Goal: Task Accomplishment & Management: Use online tool/utility

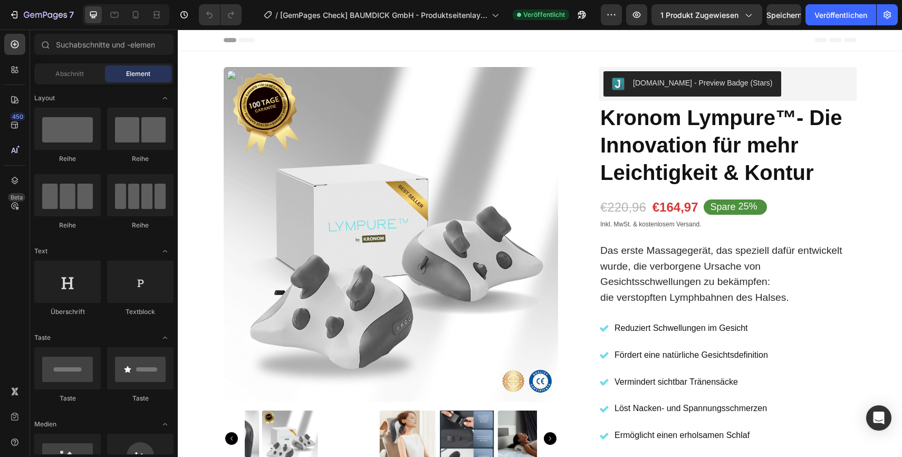
radio input "false"
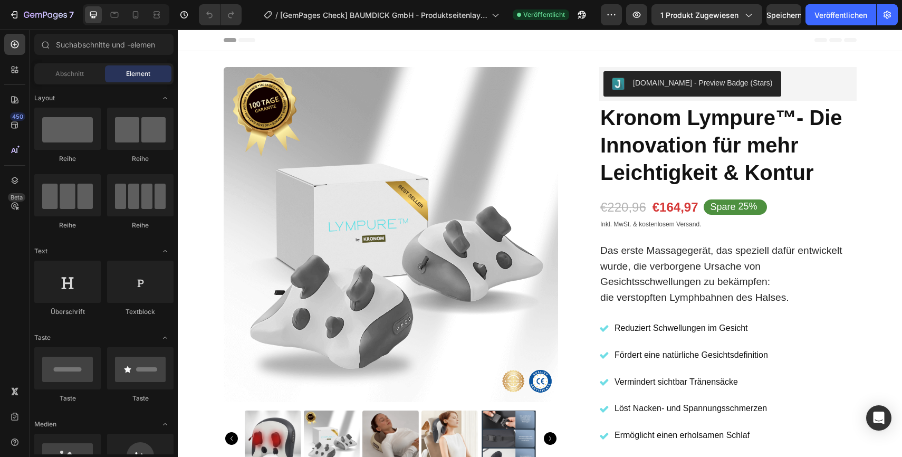
click at [206, 41] on span "Header" at bounding box center [209, 40] width 23 height 11
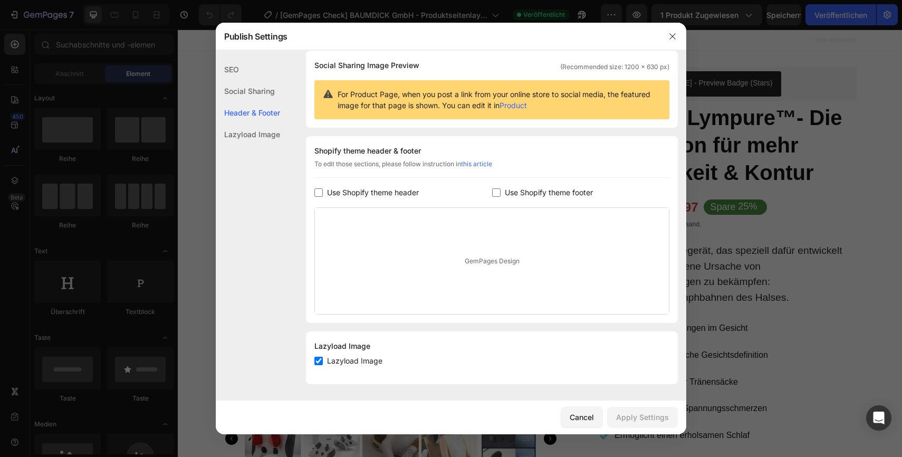
scroll to position [90, 0]
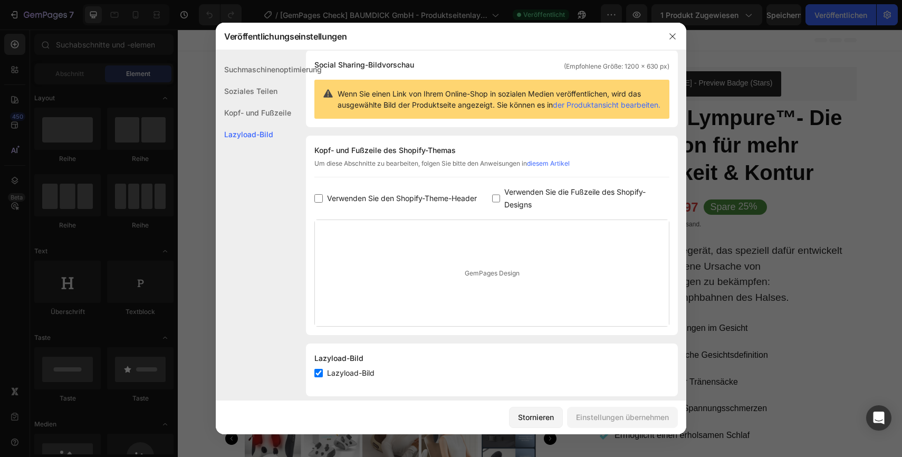
click at [251, 113] on font "Kopf- und Fußzeile" at bounding box center [257, 112] width 67 height 9
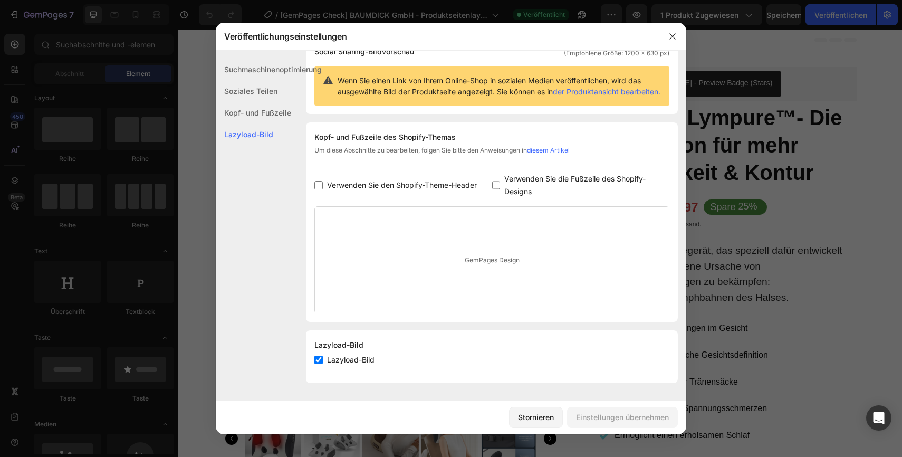
scroll to position [0, 0]
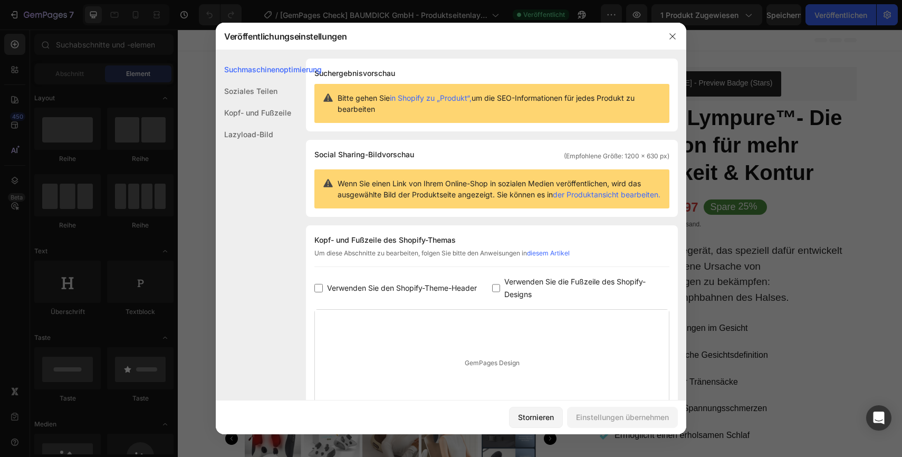
click at [254, 115] on font "Kopf- und Fußzeile" at bounding box center [257, 112] width 67 height 9
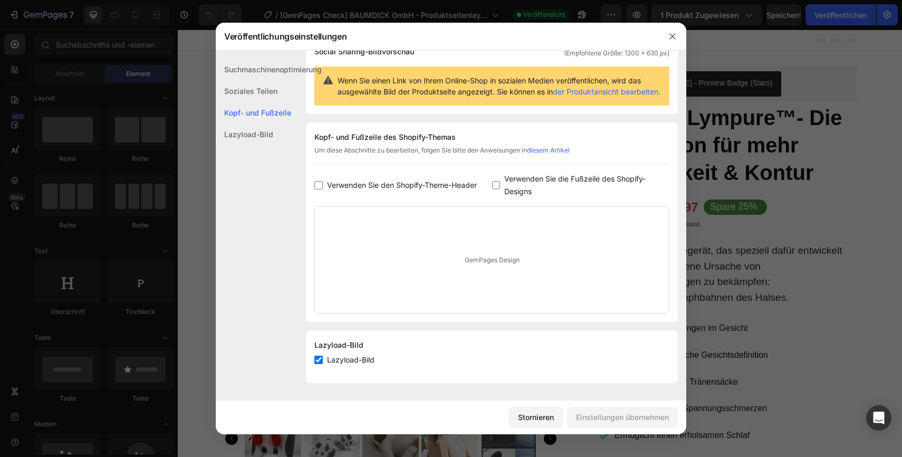
scroll to position [113, 0]
click at [675, 36] on icon "button" at bounding box center [672, 36] width 8 height 8
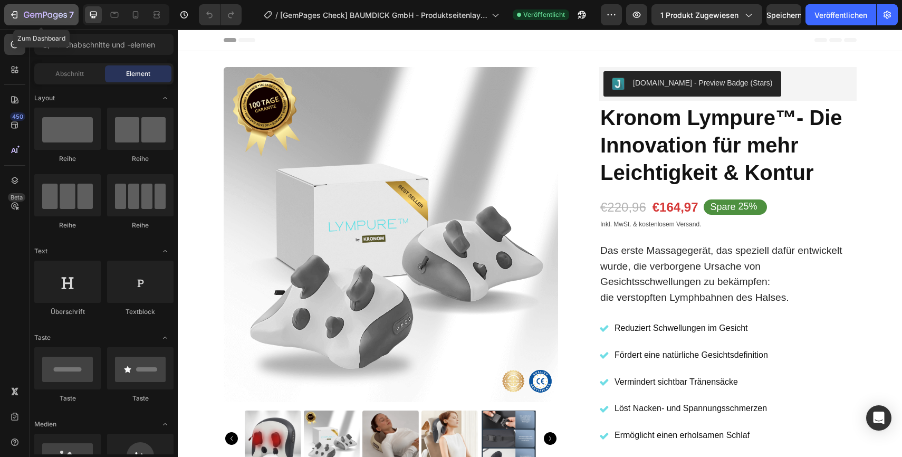
click at [18, 17] on icon "button" at bounding box center [14, 14] width 11 height 11
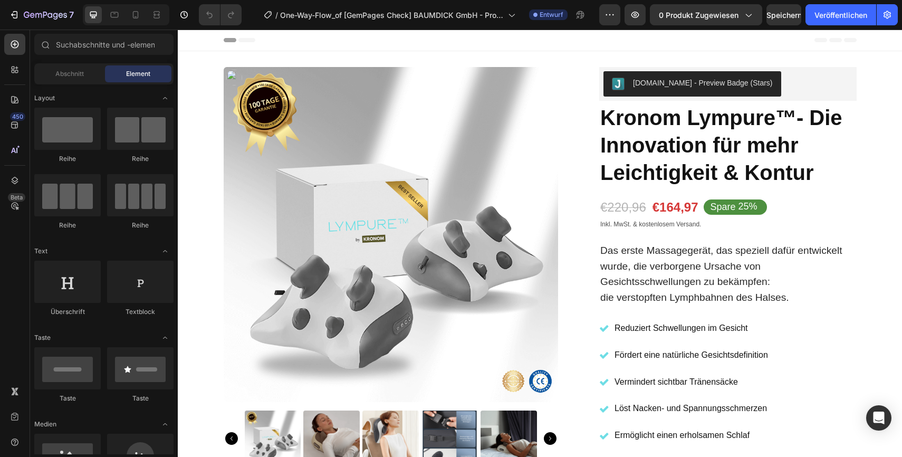
radio input "false"
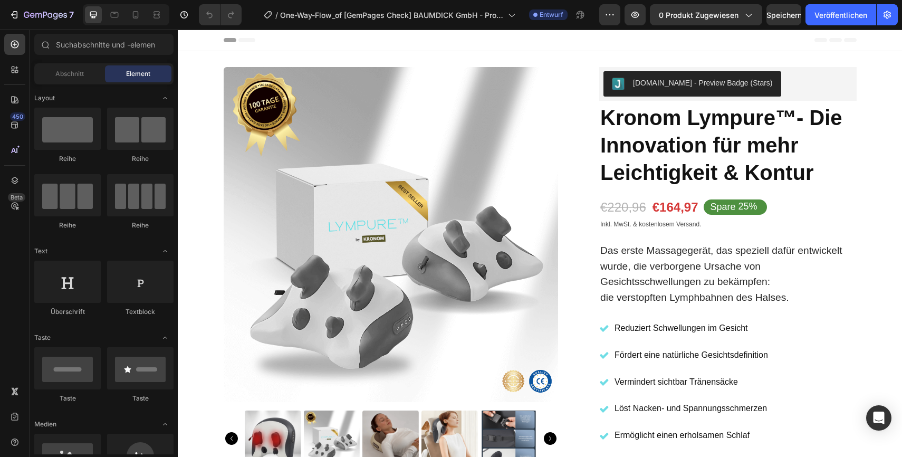
click at [774, 41] on div "Header" at bounding box center [540, 40] width 633 height 21
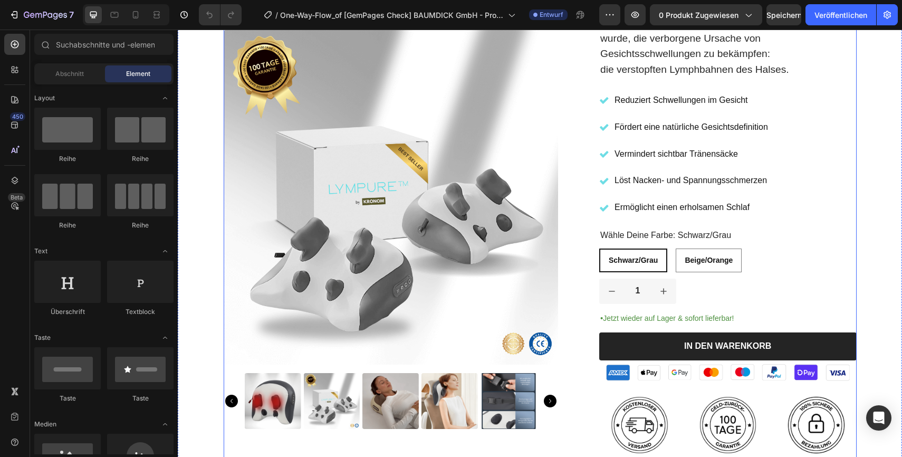
scroll to position [228, 0]
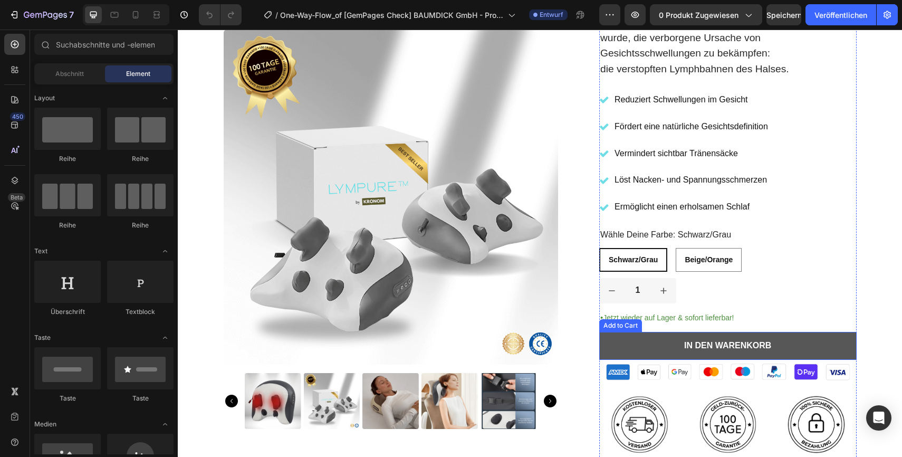
click at [794, 345] on button "In den Warenkorb" at bounding box center [727, 346] width 257 height 28
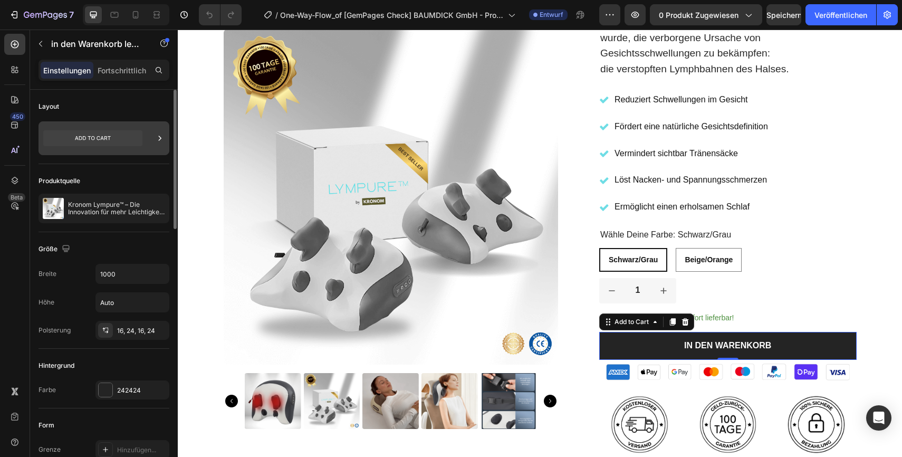
click at [159, 139] on icon at bounding box center [160, 138] width 3 height 5
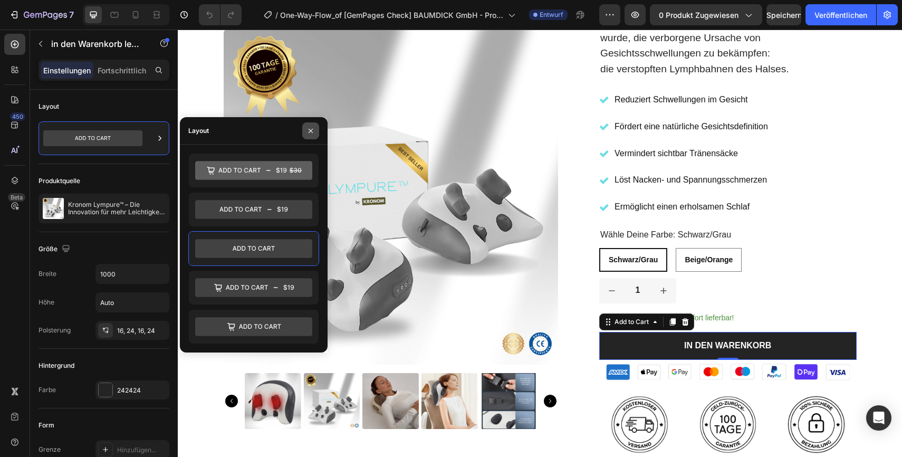
click at [312, 128] on icon "button" at bounding box center [310, 131] width 8 height 8
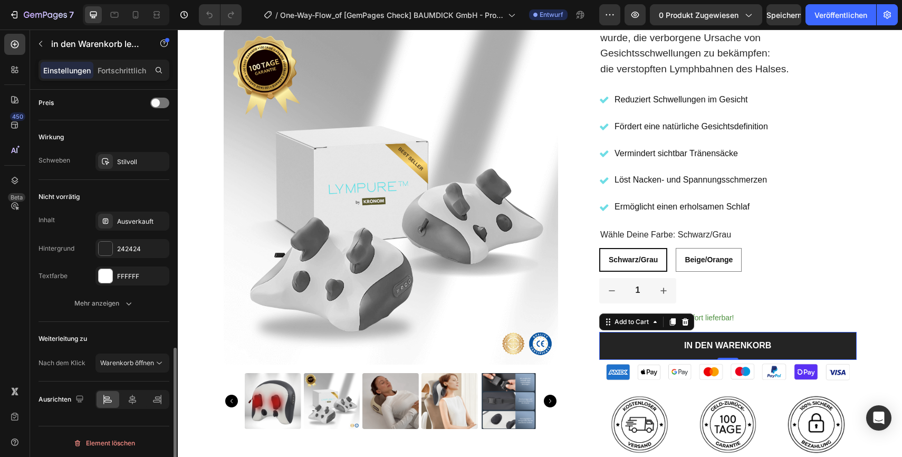
scroll to position [733, 0]
click at [160, 361] on icon at bounding box center [159, 360] width 11 height 11
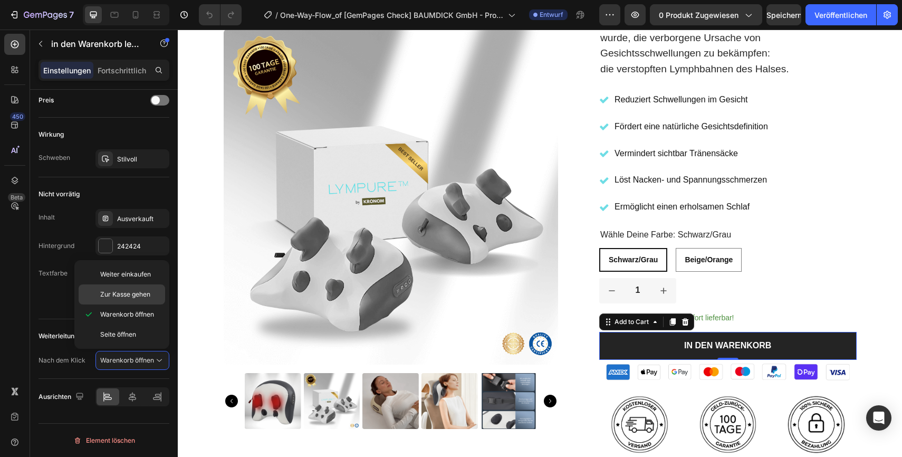
click at [131, 295] on font "Zur Kasse gehen" at bounding box center [125, 294] width 50 height 8
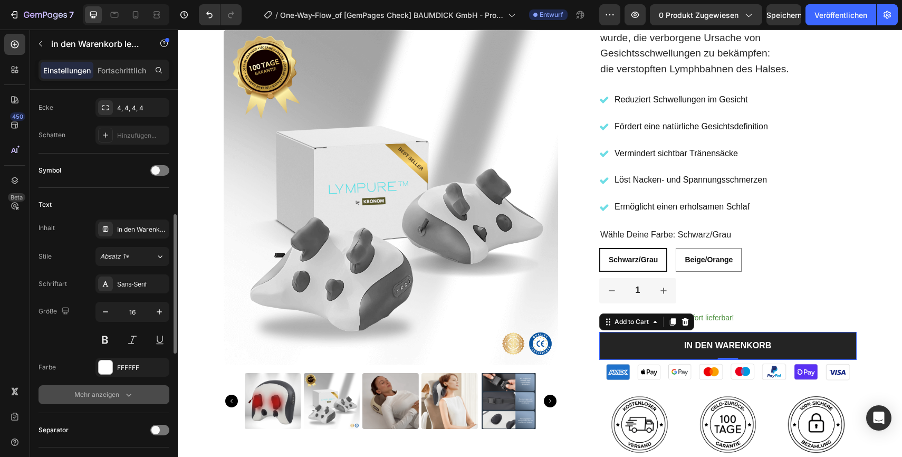
scroll to position [365, 0]
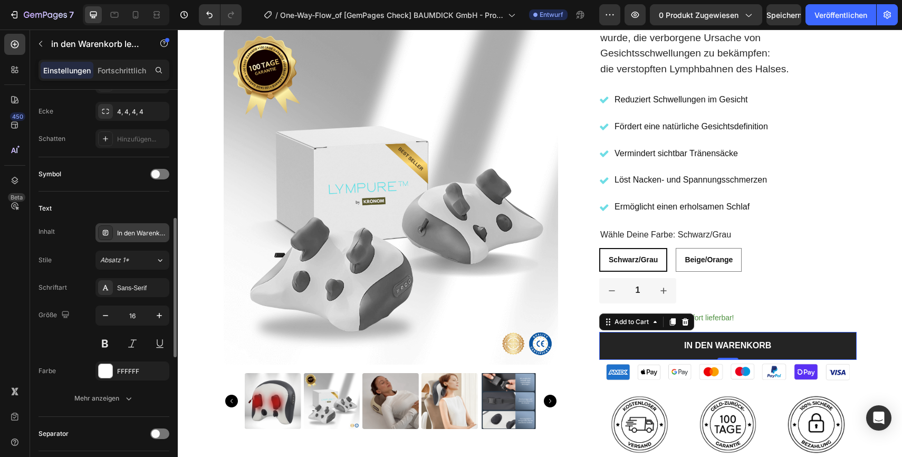
click at [143, 230] on font "In den Warenkorb" at bounding box center [143, 233] width 53 height 8
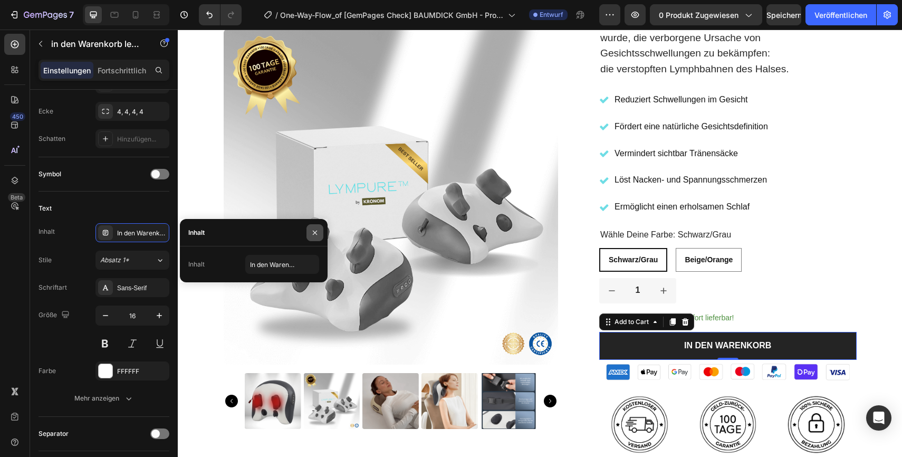
click at [316, 233] on icon "button" at bounding box center [315, 232] width 8 height 8
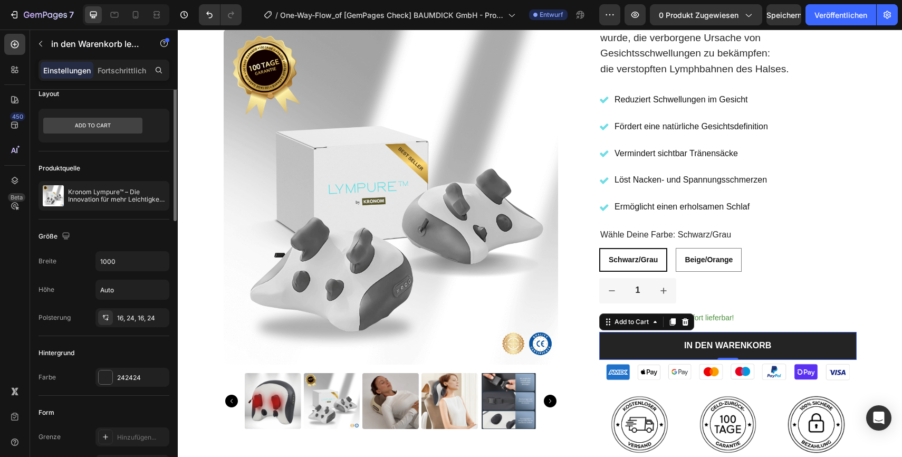
scroll to position [0, 0]
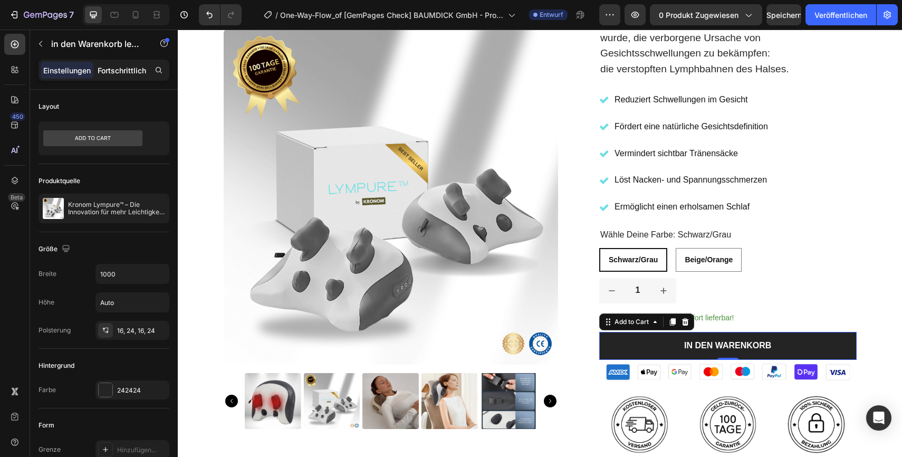
click at [121, 70] on font "Fortschrittlich" at bounding box center [122, 70] width 49 height 9
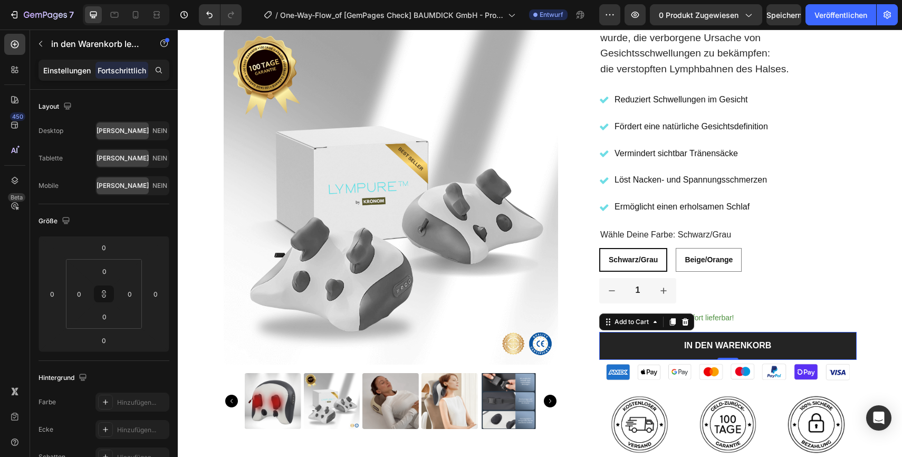
click at [59, 71] on font "Einstellungen" at bounding box center [66, 70] width 47 height 9
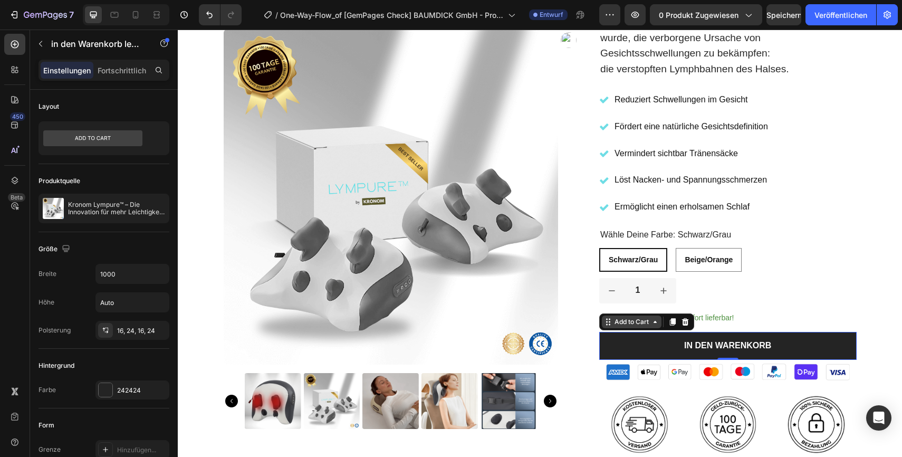
click at [655, 322] on icon at bounding box center [654, 322] width 3 height 2
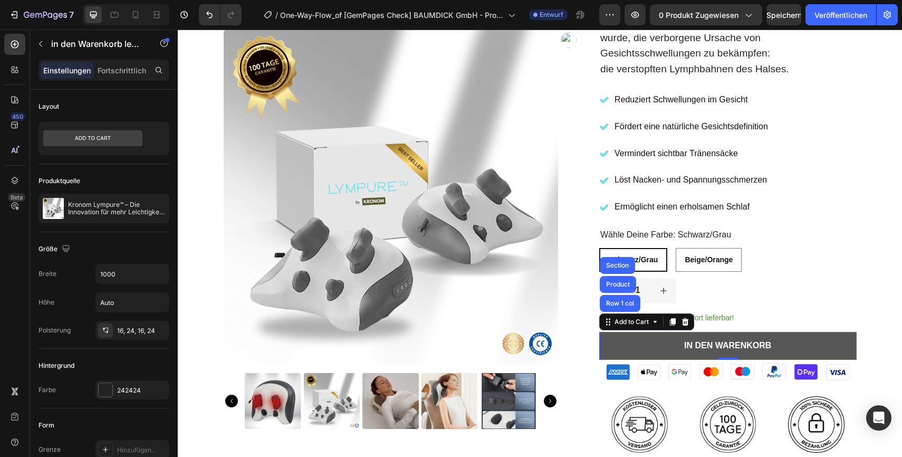
click at [803, 340] on button "In den Warenkorb" at bounding box center [727, 346] width 257 height 28
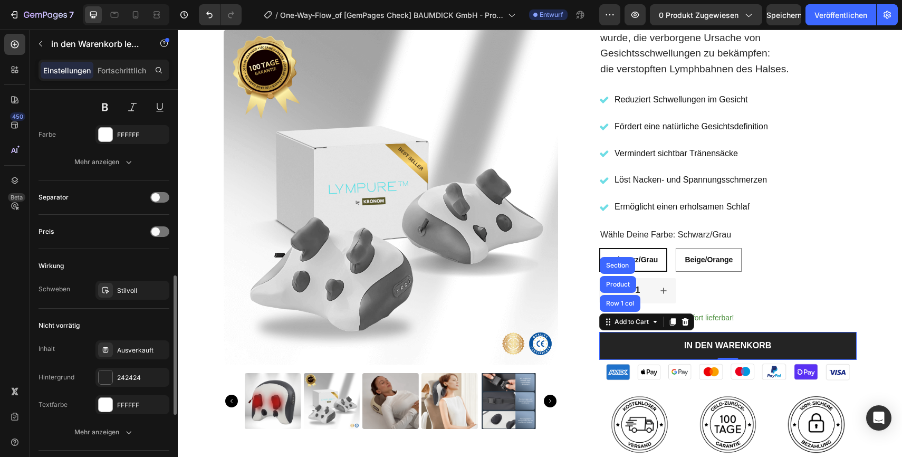
scroll to position [733, 0]
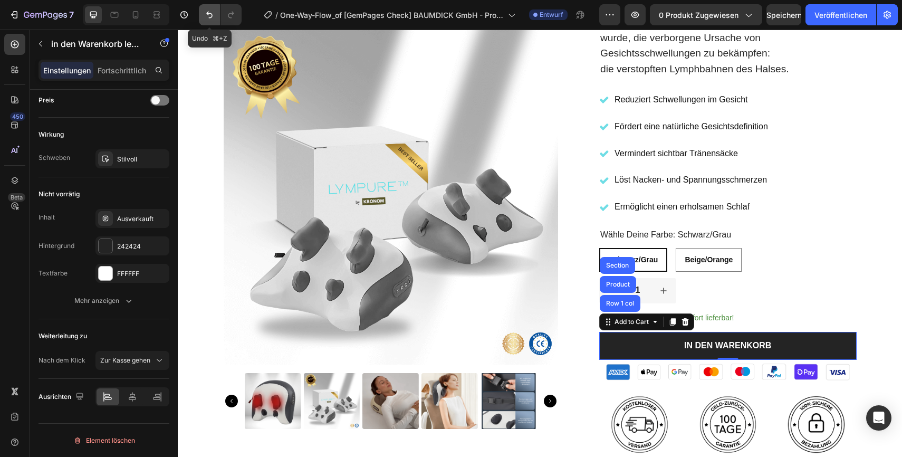
click at [205, 14] on icon "Rückgängig/Wiederholen" at bounding box center [209, 14] width 11 height 11
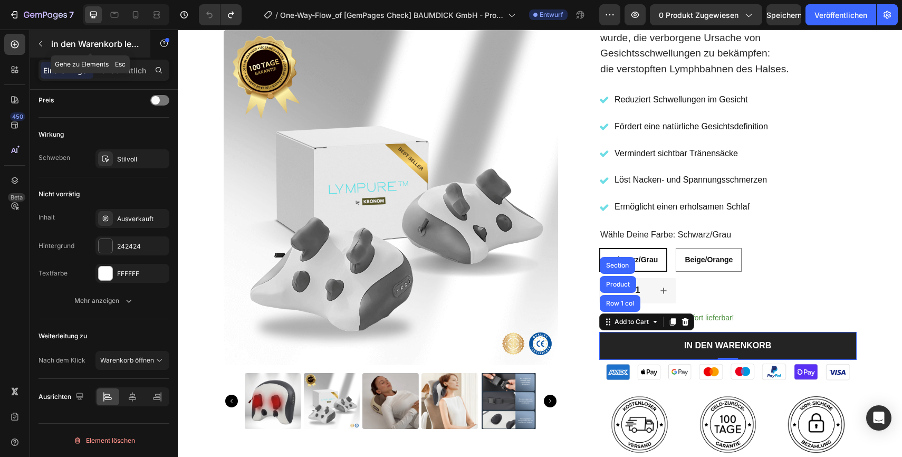
click at [45, 44] on button "button" at bounding box center [40, 43] width 17 height 17
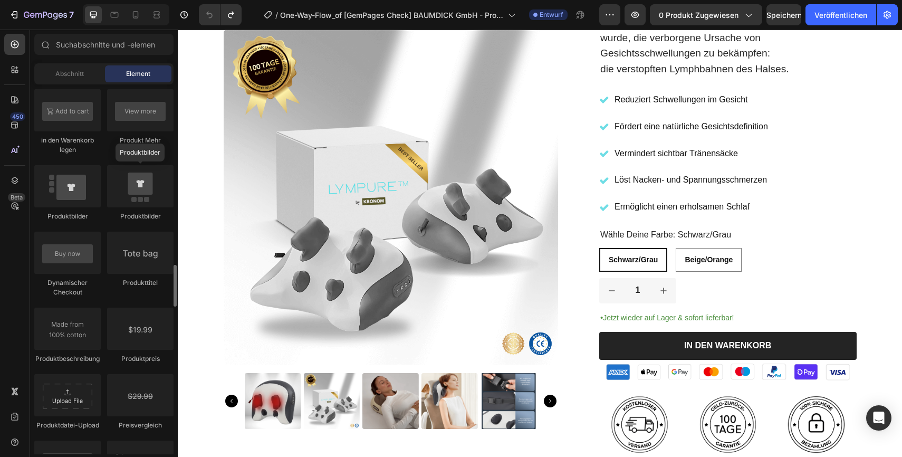
scroll to position [1581, 0]
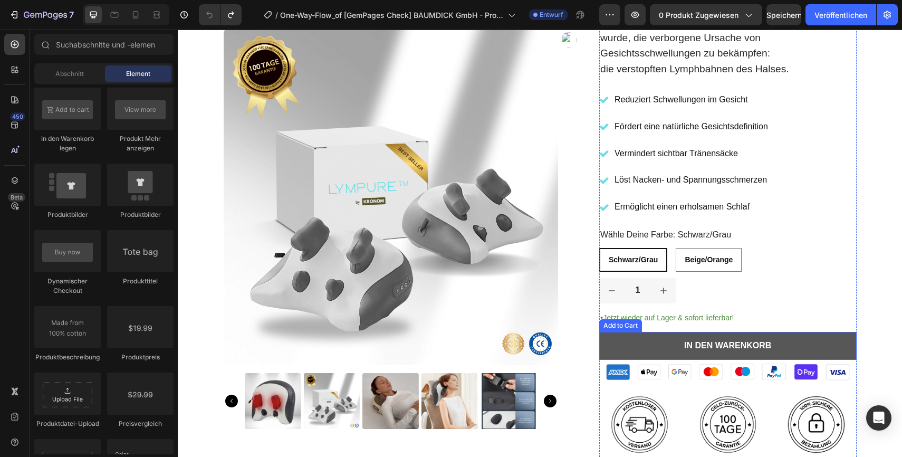
click at [620, 350] on button "In den Warenkorb" at bounding box center [727, 346] width 257 height 28
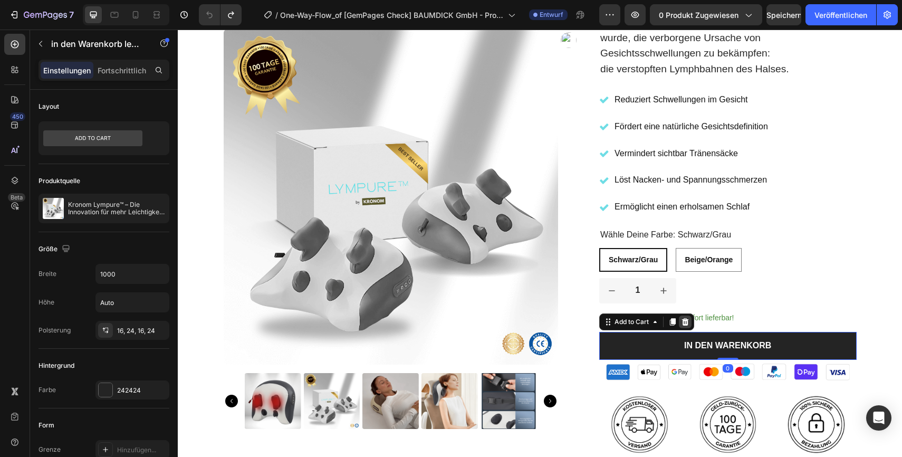
click at [689, 321] on icon at bounding box center [685, 321] width 8 height 8
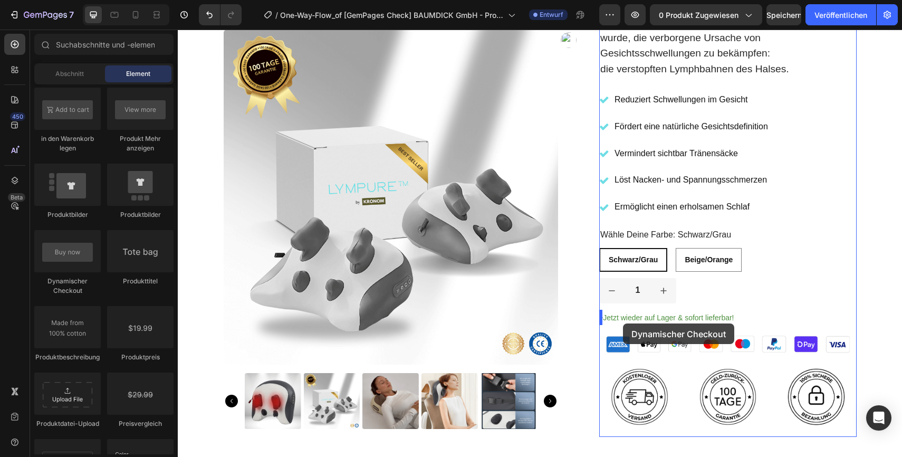
drag, startPoint x: 224, startPoint y: 299, endPoint x: 624, endPoint y: 323, distance: 401.0
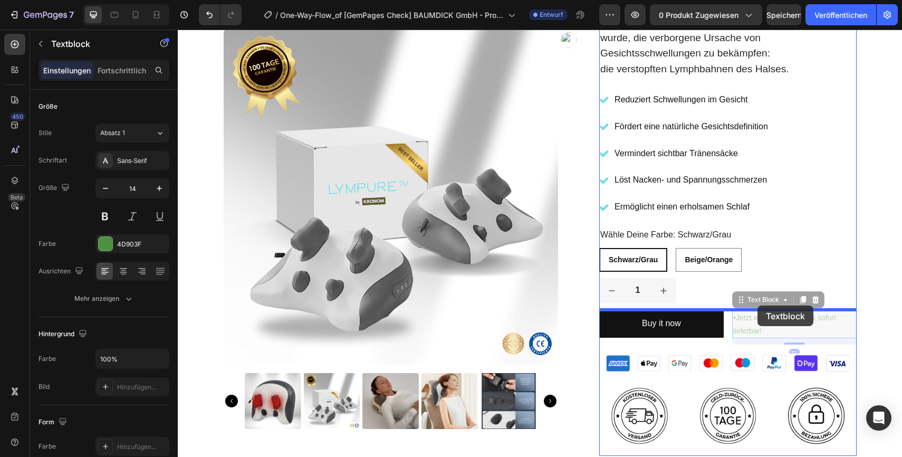
drag, startPoint x: 776, startPoint y: 323, endPoint x: 757, endPoint y: 305, distance: 25.8
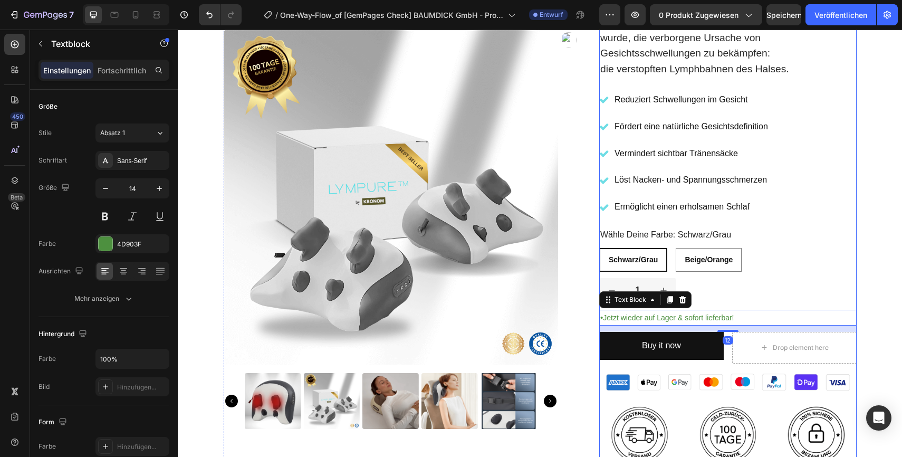
click at [811, 272] on div "Icon Icon Icon Icon Icon Icon List 2,500+ Verified Reviews! Text Block Row [DOM…" at bounding box center [727, 157] width 257 height 636
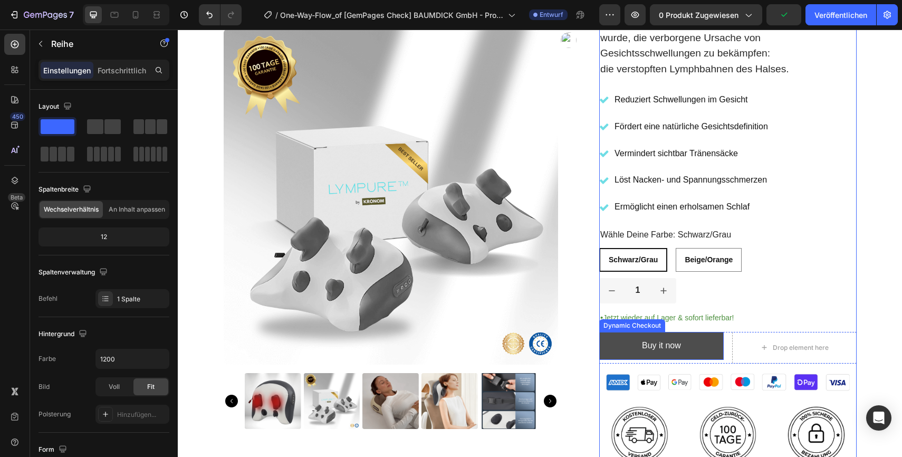
click at [705, 345] on button "Buy it now" at bounding box center [661, 346] width 124 height 28
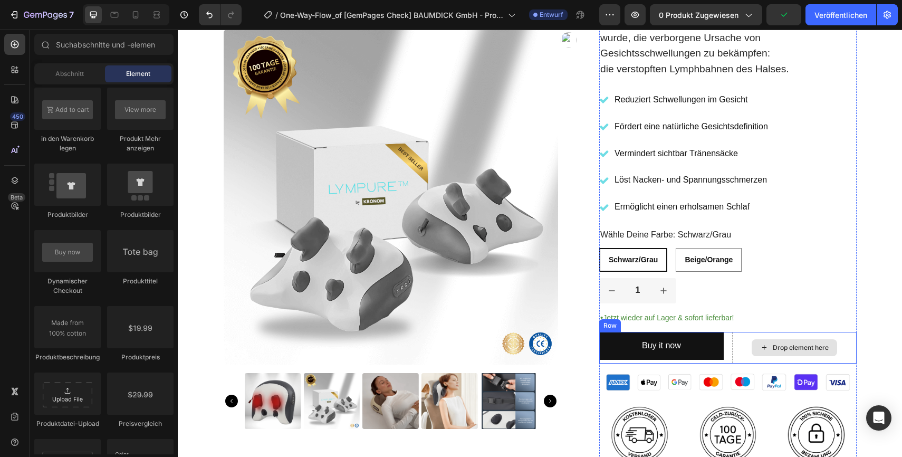
click at [759, 351] on div "Drop element here" at bounding box center [793, 347] width 85 height 17
click at [743, 352] on div "Drop element here" at bounding box center [794, 348] width 124 height 32
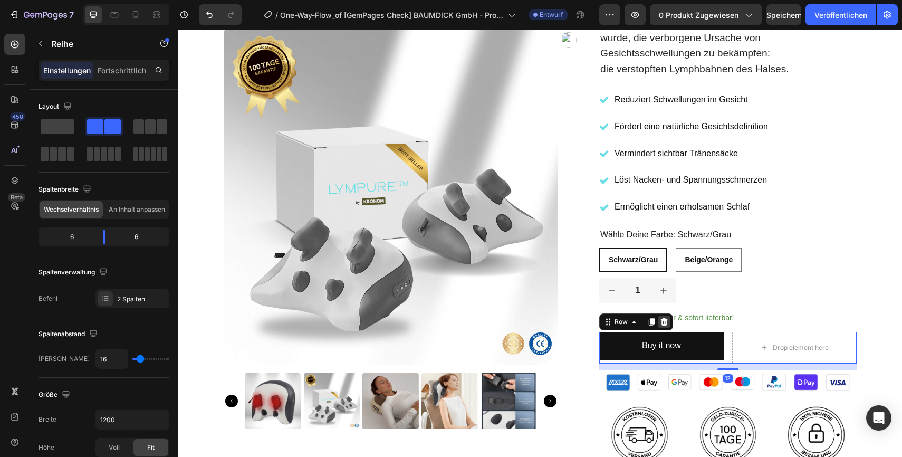
click at [664, 319] on icon at bounding box center [664, 321] width 7 height 7
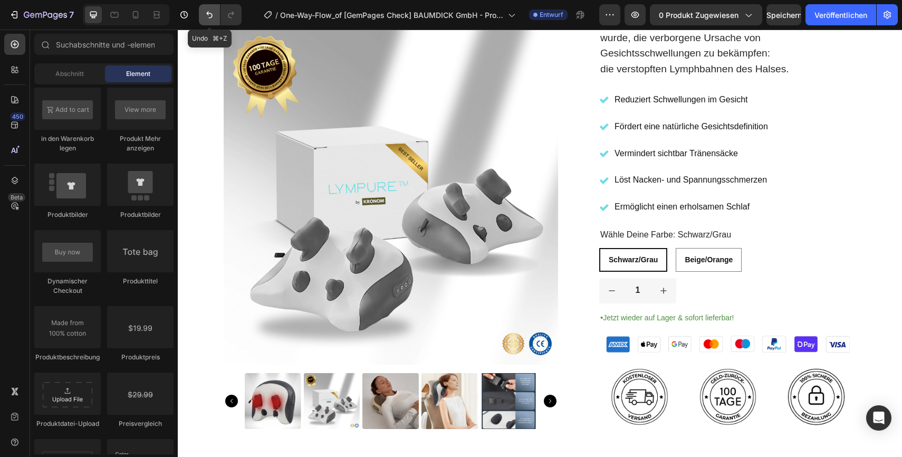
click at [201, 18] on button "Rückgängig/Wiederholen" at bounding box center [209, 14] width 21 height 21
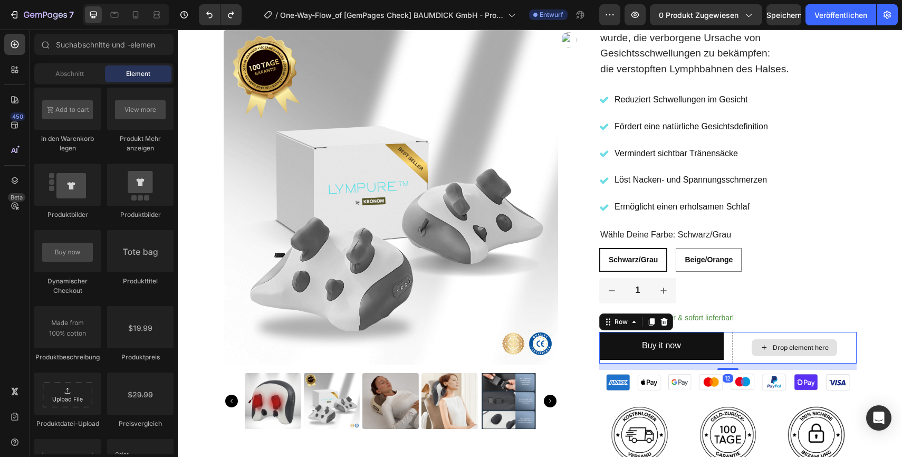
click at [736, 361] on div "Drop element here" at bounding box center [794, 348] width 124 height 32
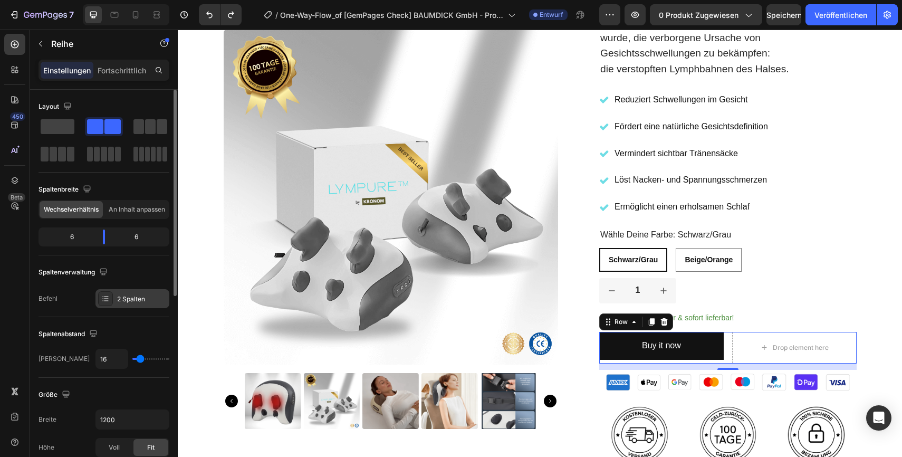
click at [112, 299] on div at bounding box center [105, 298] width 15 height 15
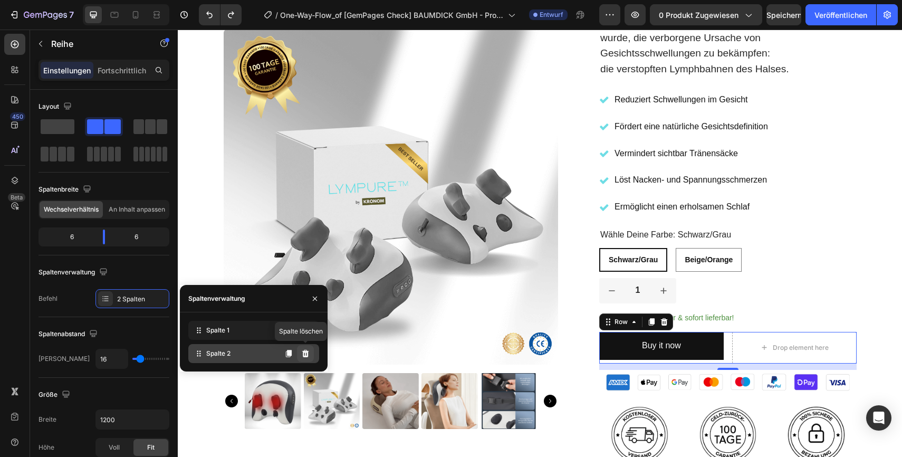
click at [307, 353] on icon at bounding box center [305, 353] width 7 height 7
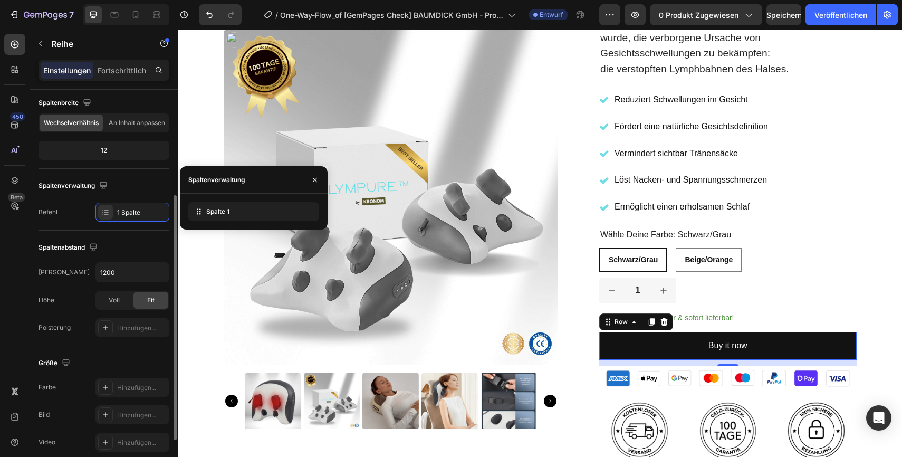
scroll to position [0, 0]
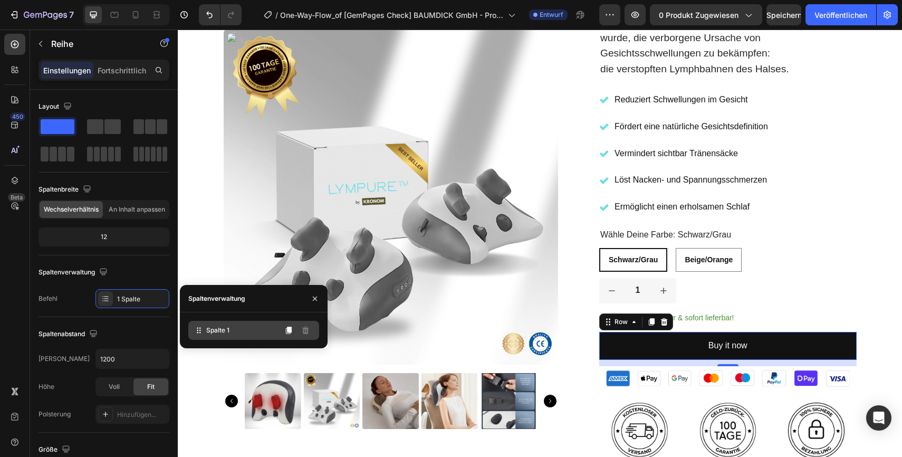
click at [236, 335] on div "Spalte 1" at bounding box center [253, 330] width 131 height 19
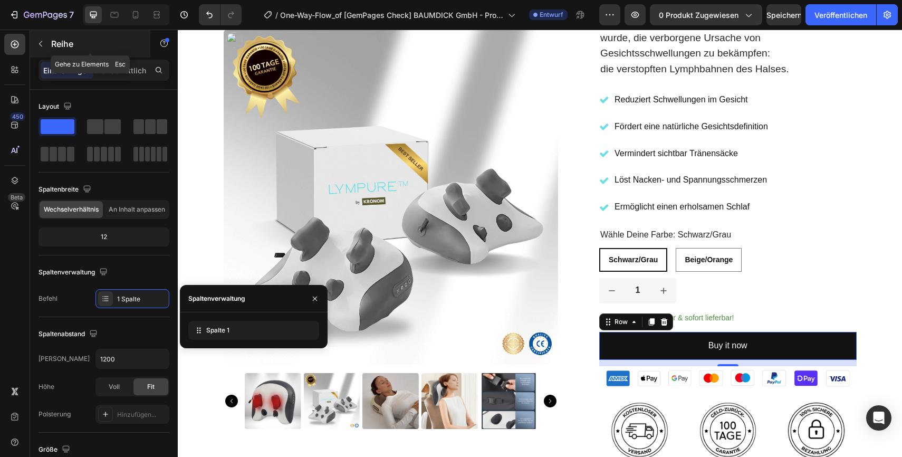
click at [42, 47] on icon "button" at bounding box center [40, 44] width 8 height 8
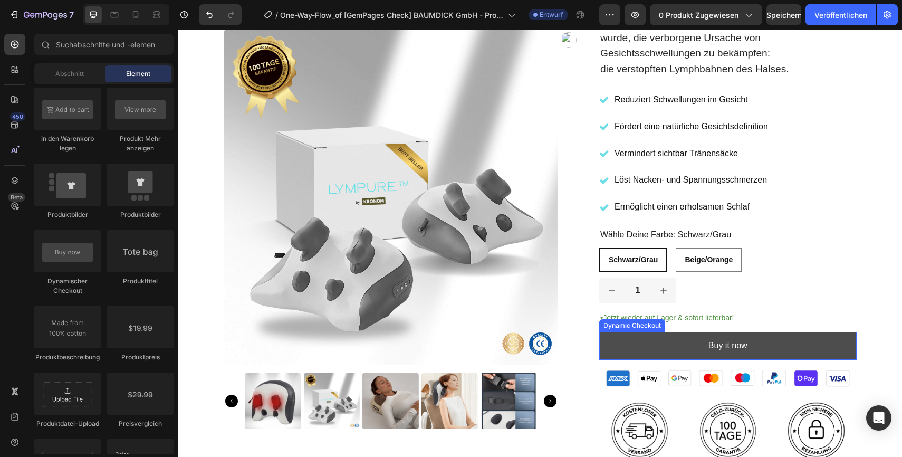
click at [653, 346] on button "Buy it now" at bounding box center [727, 346] width 257 height 28
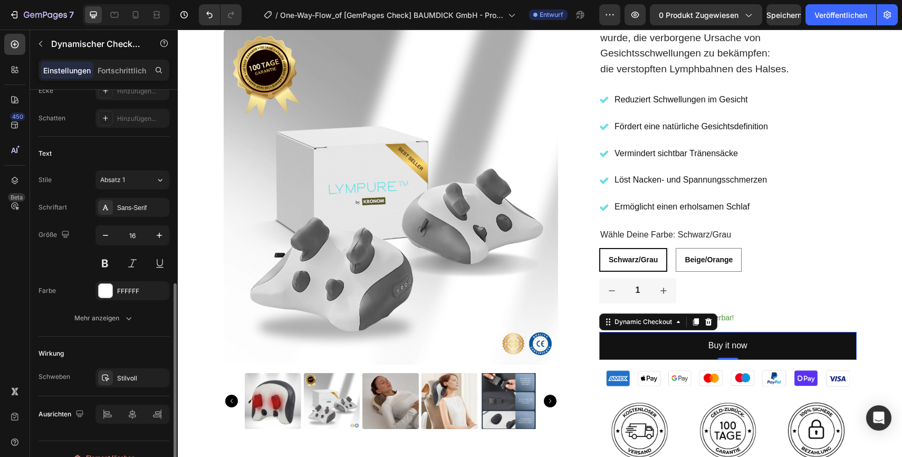
scroll to position [412, 0]
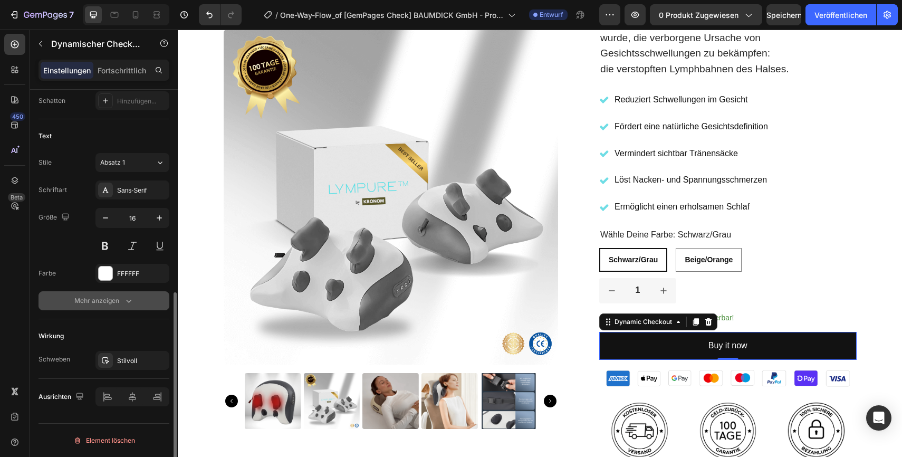
click at [129, 304] on icon "button" at bounding box center [128, 300] width 11 height 11
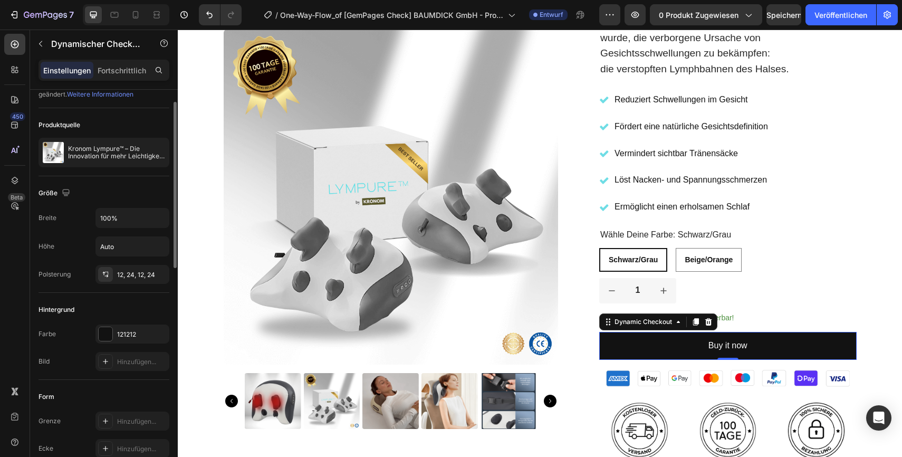
scroll to position [0, 0]
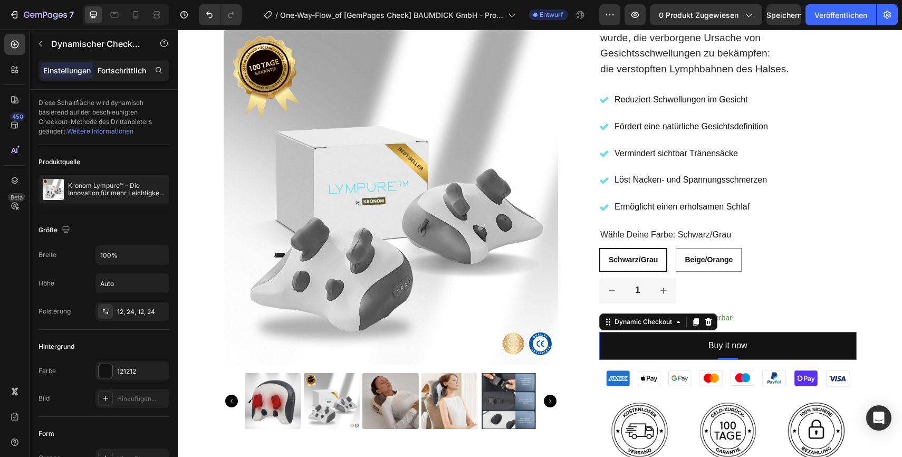
click at [114, 72] on font "Fortschrittlich" at bounding box center [122, 70] width 49 height 9
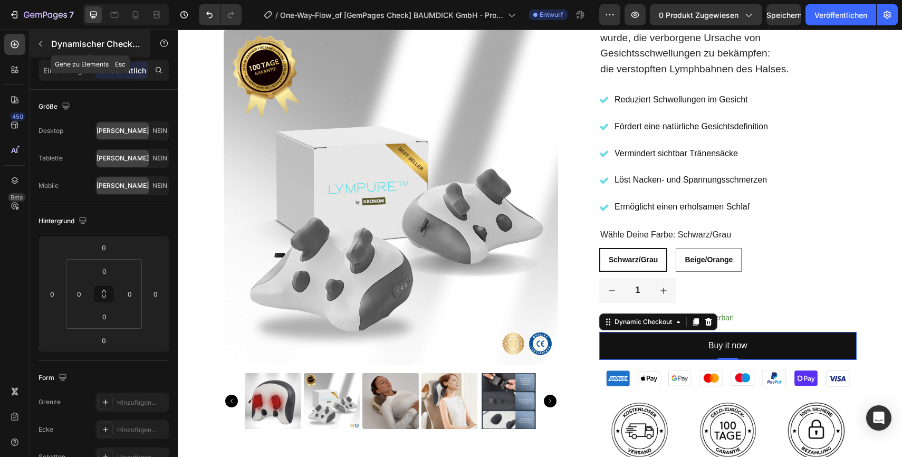
click at [43, 43] on icon "button" at bounding box center [40, 44] width 8 height 8
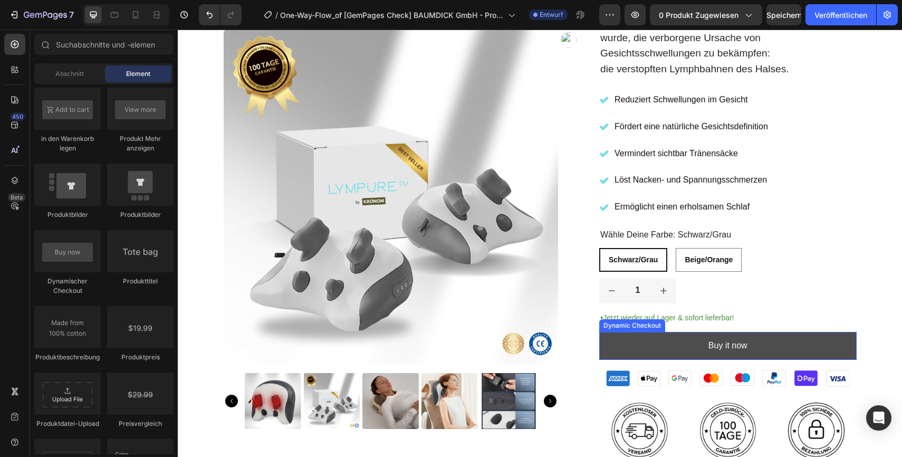
click at [673, 353] on button "Buy it now" at bounding box center [727, 346] width 257 height 28
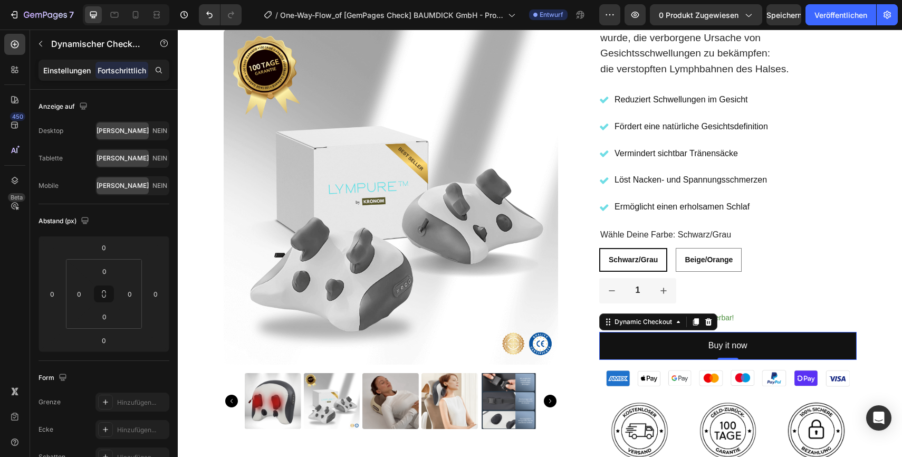
click at [69, 74] on font "Einstellungen" at bounding box center [66, 70] width 47 height 9
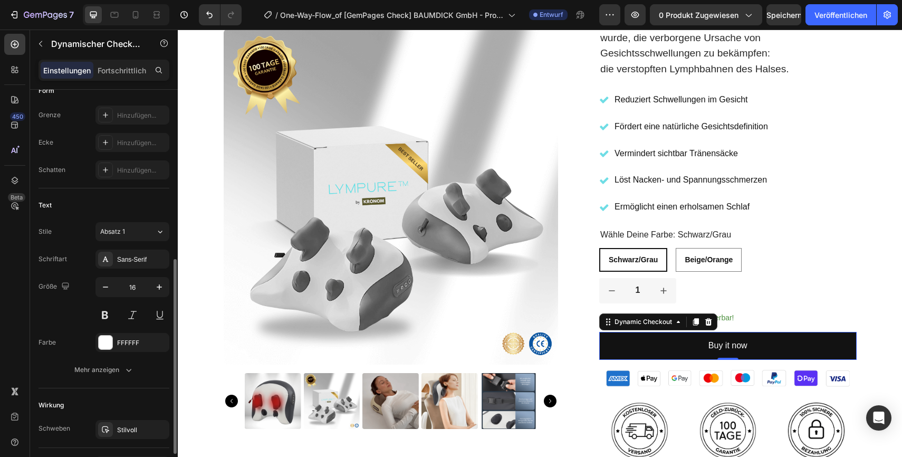
scroll to position [343, 0]
click at [109, 374] on div "Mehr anzeigen" at bounding box center [104, 369] width 60 height 11
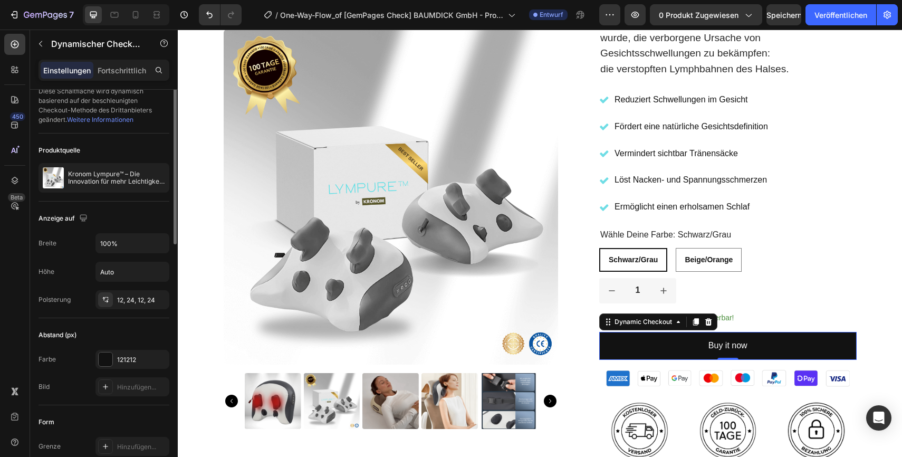
scroll to position [0, 0]
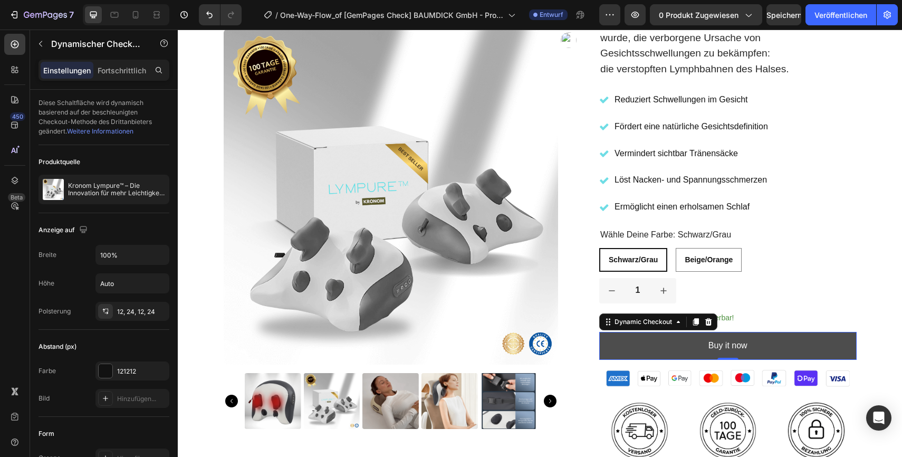
click at [655, 353] on button "Buy it now" at bounding box center [727, 346] width 257 height 28
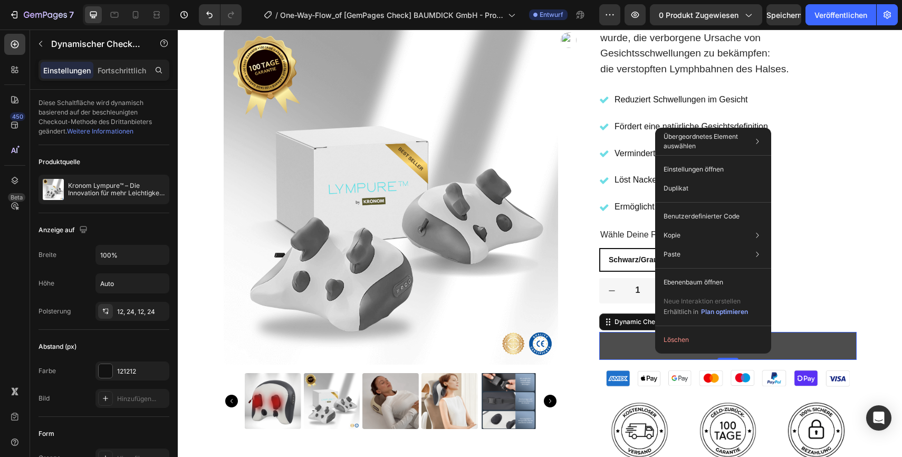
click at [643, 346] on button "Buy it now" at bounding box center [727, 346] width 257 height 28
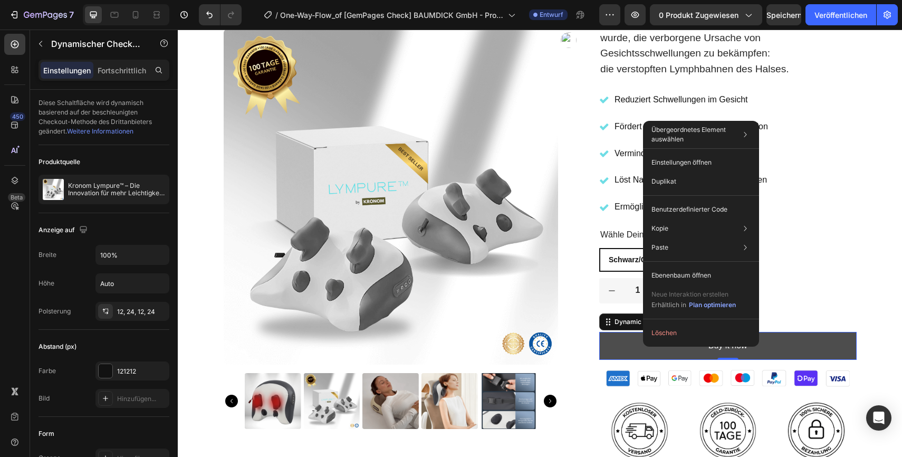
click at [633, 344] on button "Buy it now" at bounding box center [727, 346] width 257 height 28
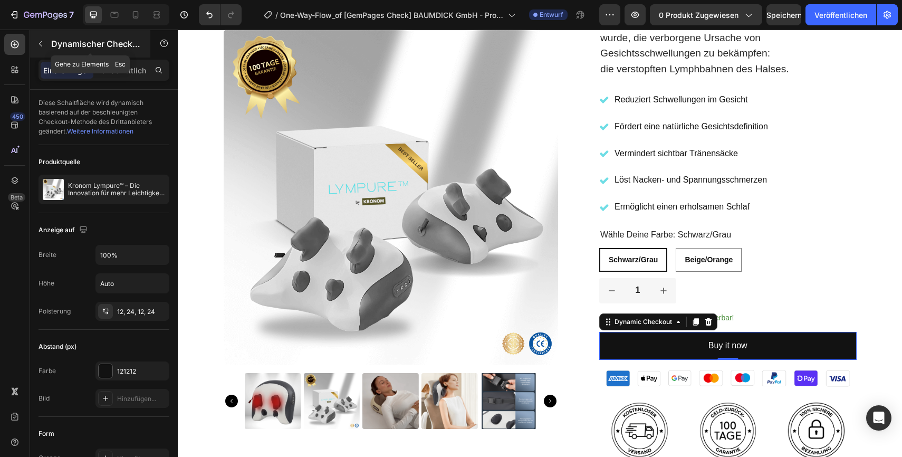
click at [43, 44] on icon "button" at bounding box center [40, 44] width 8 height 8
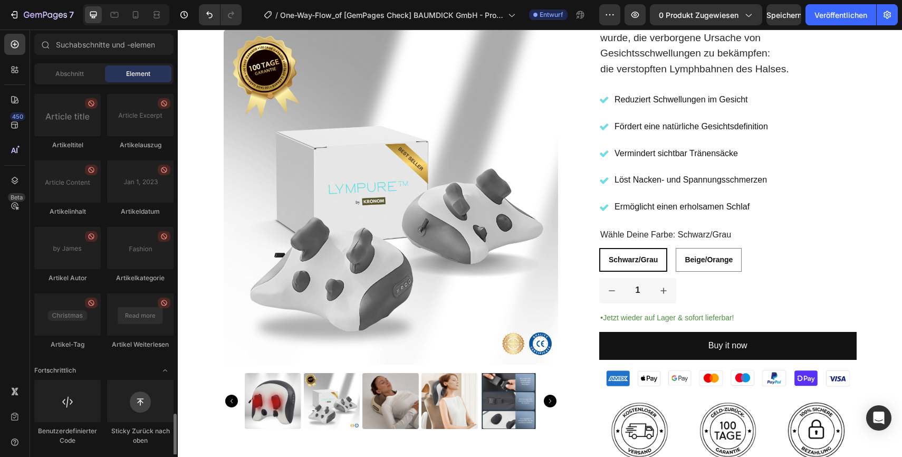
scroll to position [2870, 0]
click at [75, 418] on div at bounding box center [67, 400] width 66 height 42
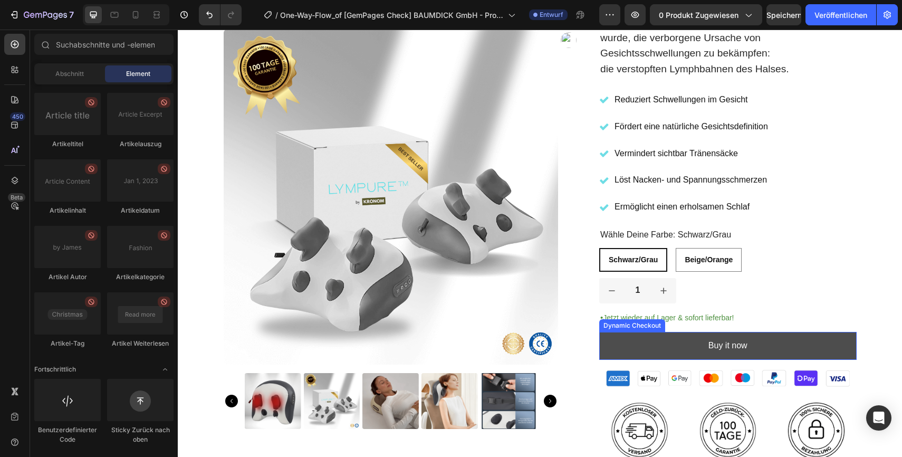
click at [645, 344] on button "Buy it now" at bounding box center [727, 346] width 257 height 28
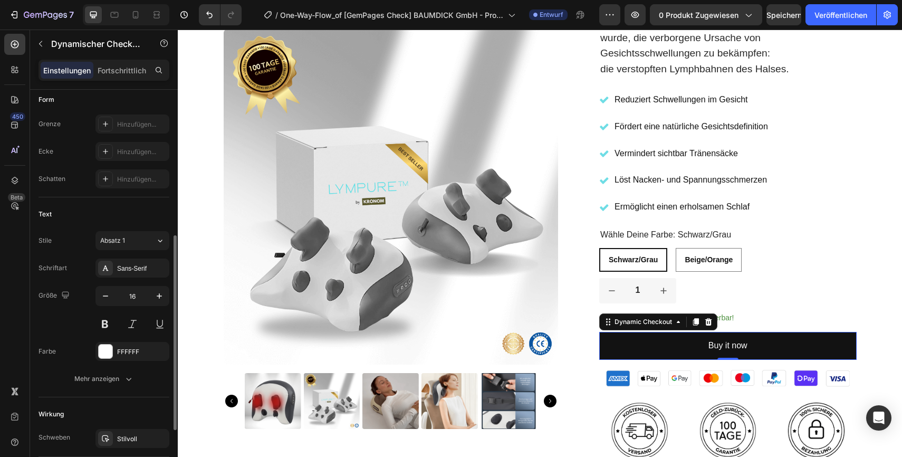
scroll to position [336, 0]
click at [91, 380] on font "Mehr anzeigen" at bounding box center [96, 376] width 45 height 8
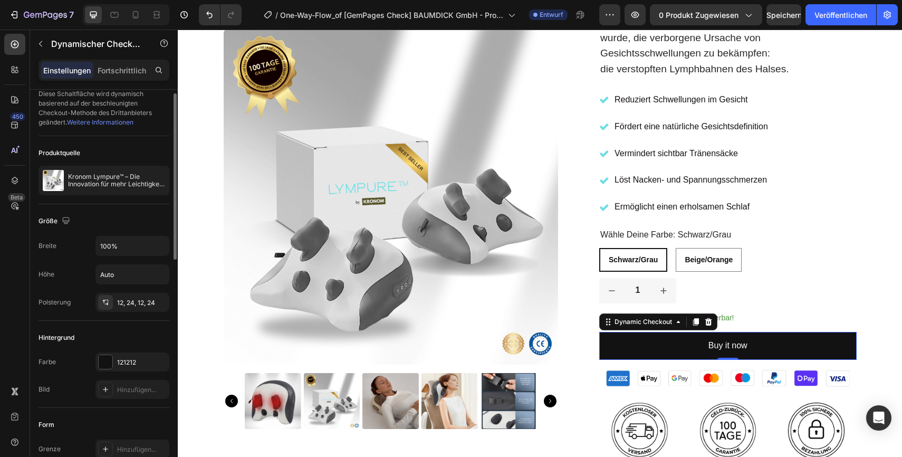
scroll to position [0, 0]
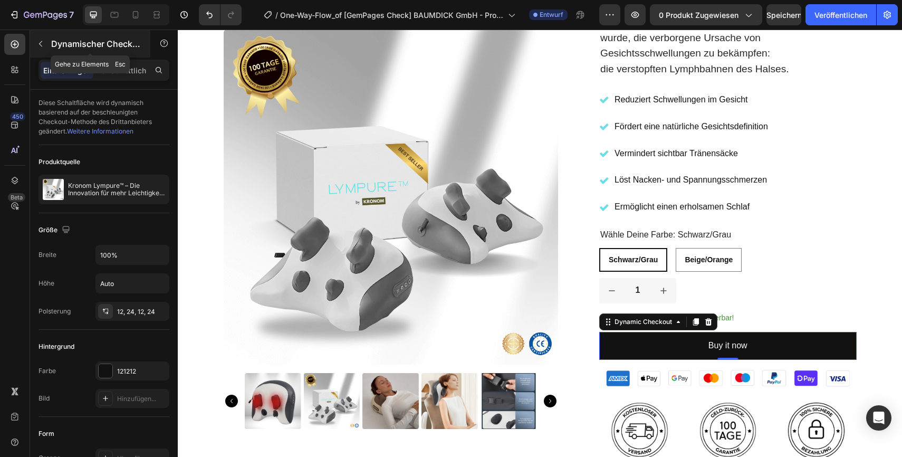
click at [42, 42] on icon "button" at bounding box center [40, 44] width 8 height 8
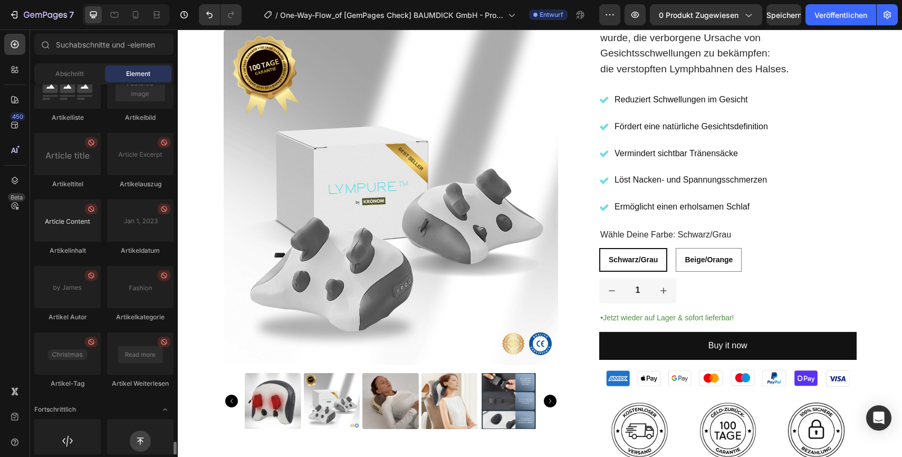
scroll to position [2870, 0]
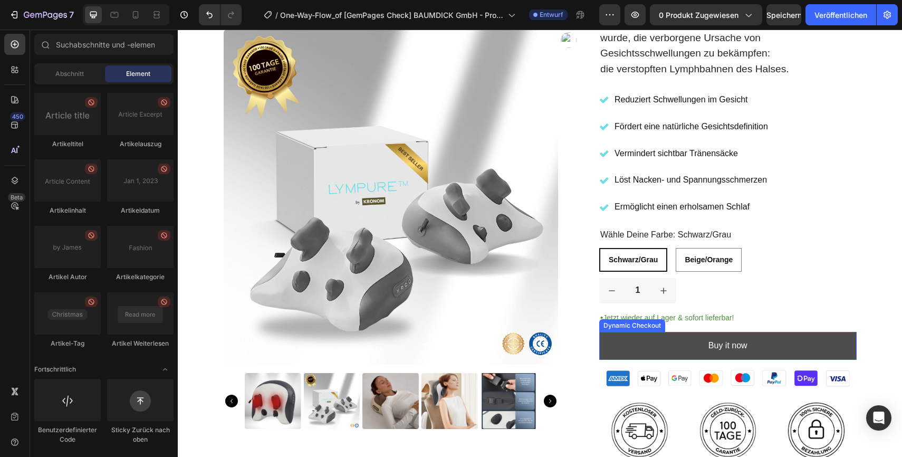
click at [628, 343] on button "Buy it now" at bounding box center [727, 346] width 257 height 28
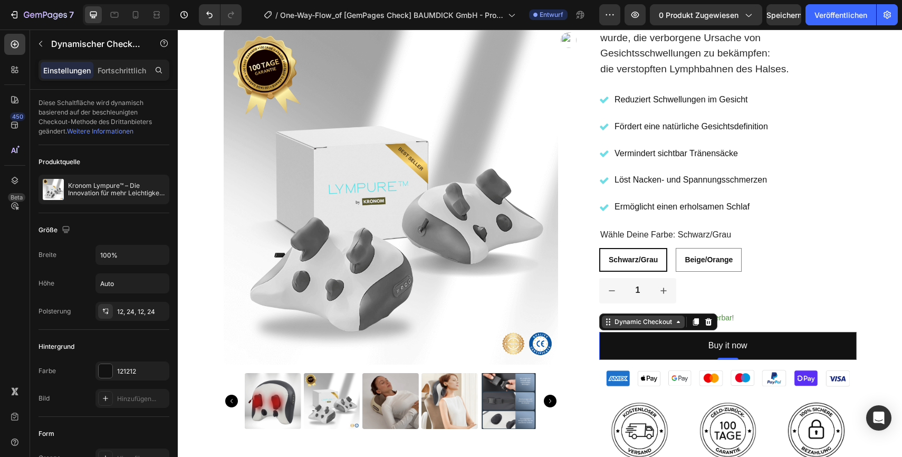
click at [611, 323] on icon at bounding box center [608, 321] width 8 height 8
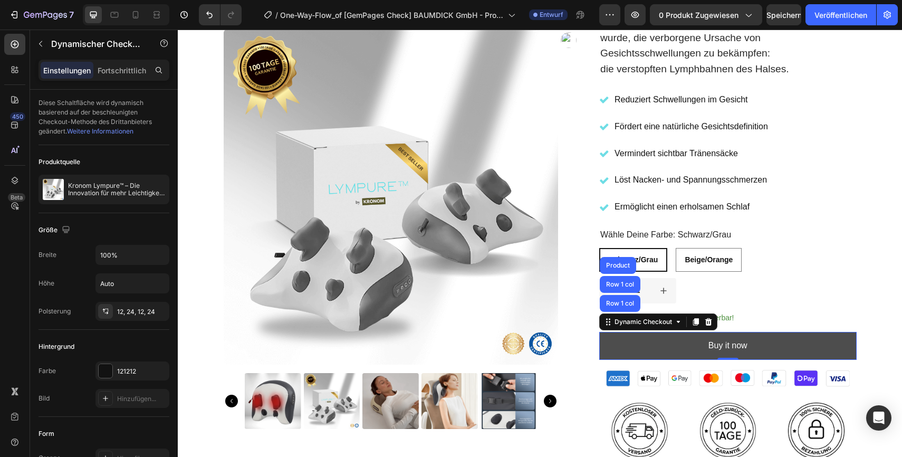
click at [617, 342] on button "Buy it now" at bounding box center [727, 346] width 257 height 28
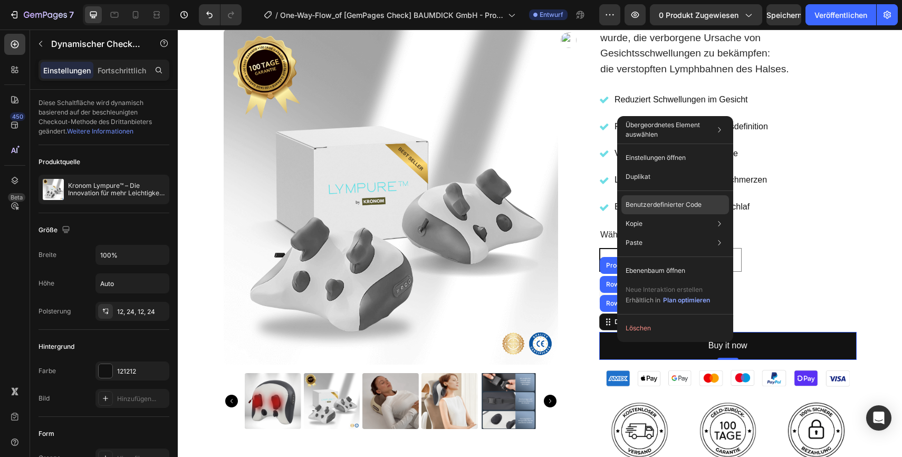
click at [675, 204] on font "Benutzerdefinierter Code" at bounding box center [663, 204] width 76 height 8
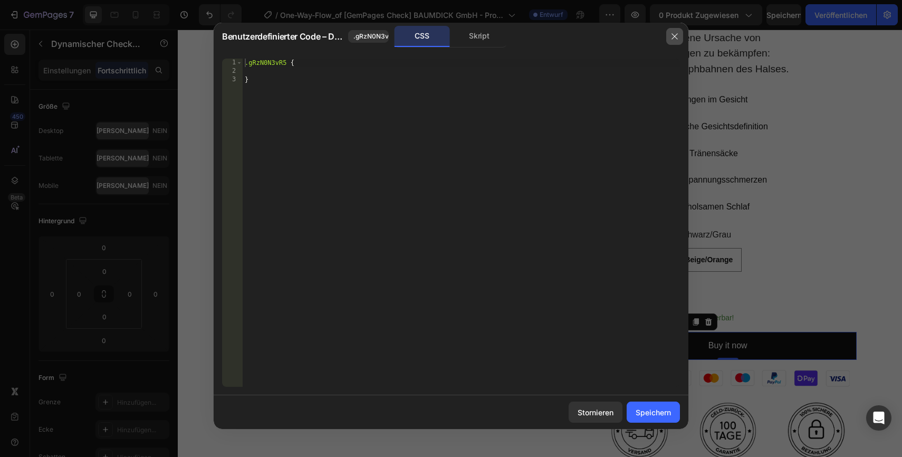
click at [672, 38] on icon "button" at bounding box center [674, 37] width 6 height 6
